Goal: Find specific page/section: Find specific page/section

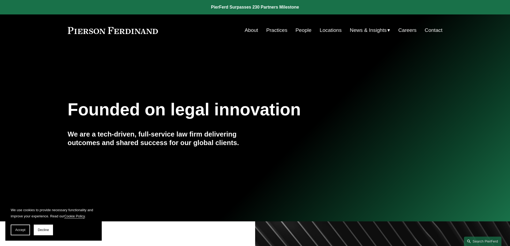
click at [327, 30] on link "Locations" at bounding box center [331, 30] width 22 height 10
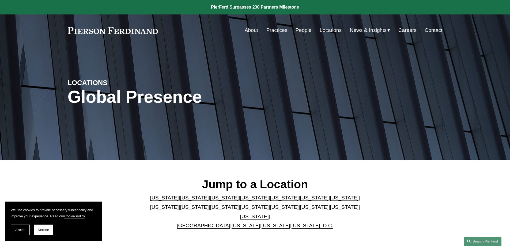
click at [210, 200] on link "[US_STATE]" at bounding box center [224, 198] width 29 height 6
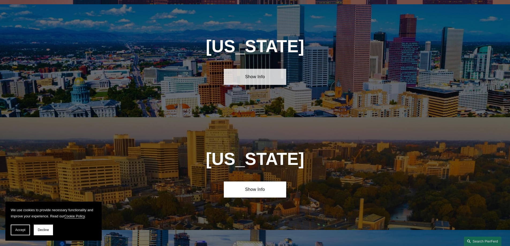
click at [258, 74] on link "Show Info" at bounding box center [255, 77] width 62 height 16
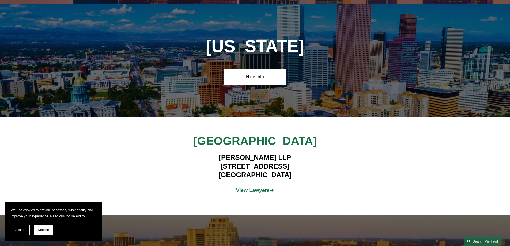
click at [252, 188] on strong "View Lawyers" at bounding box center [253, 190] width 34 height 6
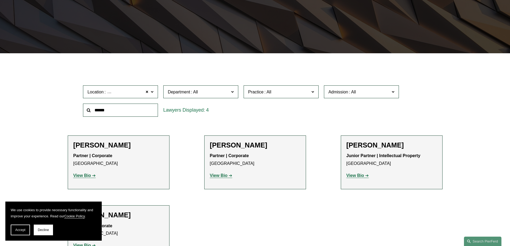
scroll to position [179, 0]
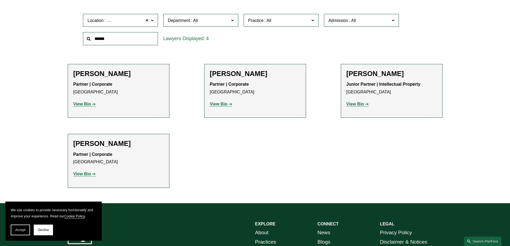
click at [85, 174] on strong "View Bio" at bounding box center [82, 174] width 18 height 5
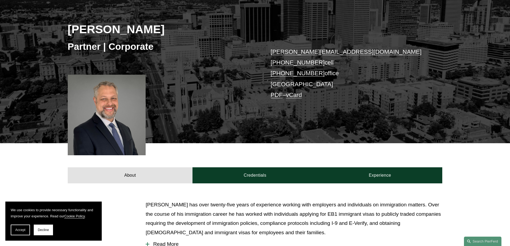
scroll to position [36, 0]
